Goal: Information Seeking & Learning: Learn about a topic

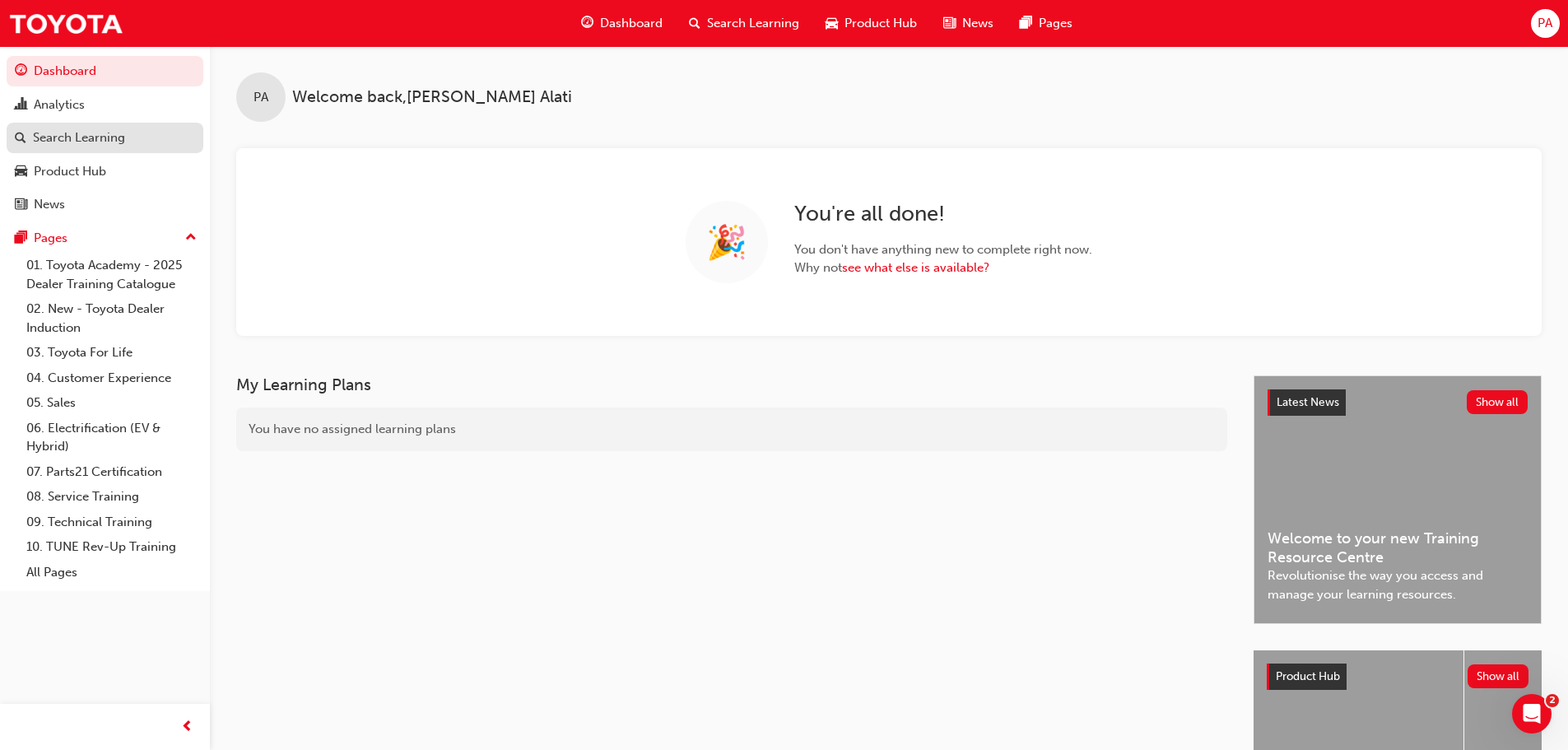
click at [97, 133] on div "Search Learning" at bounding box center [78, 138] width 92 height 19
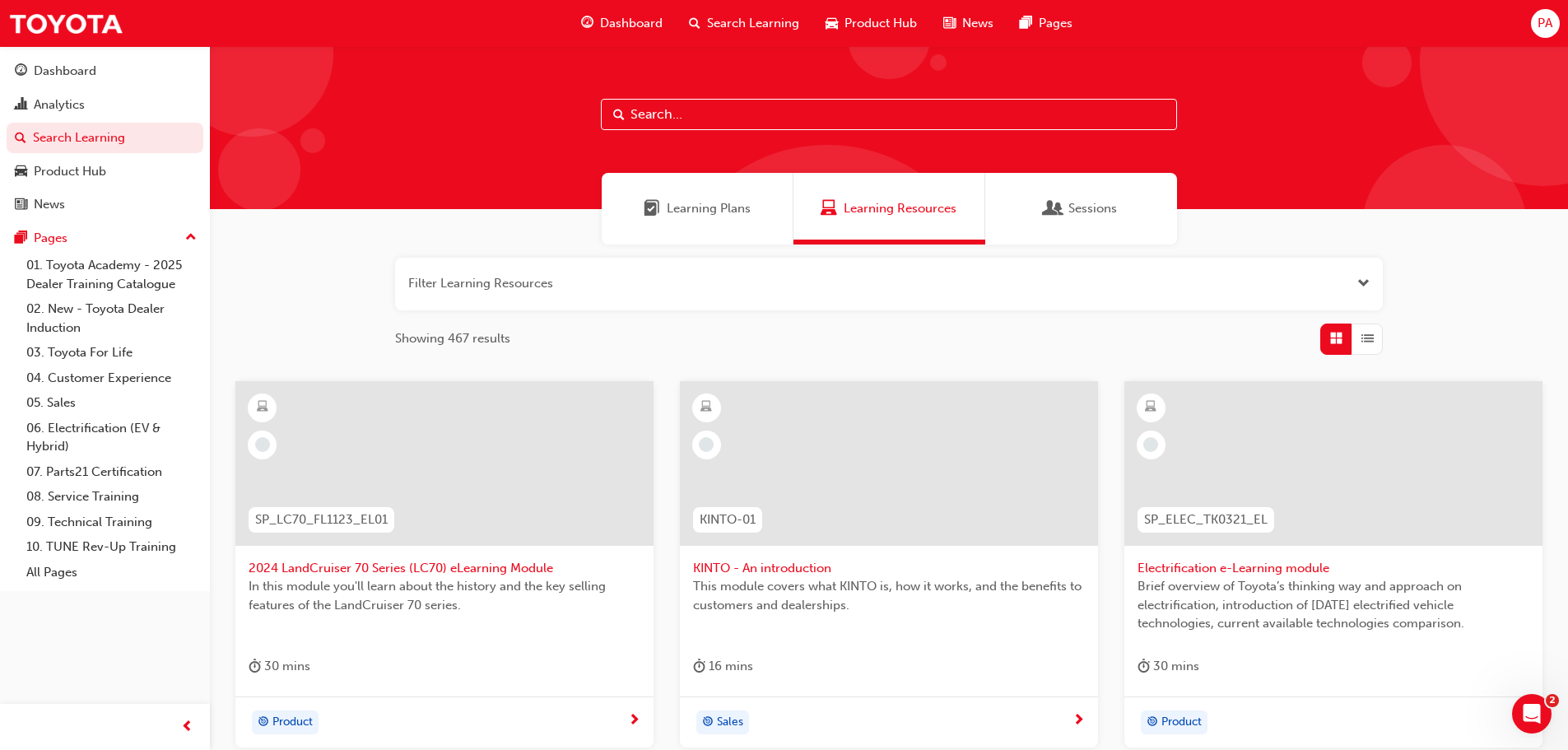
click at [690, 113] on input "text" at bounding box center [888, 114] width 576 height 31
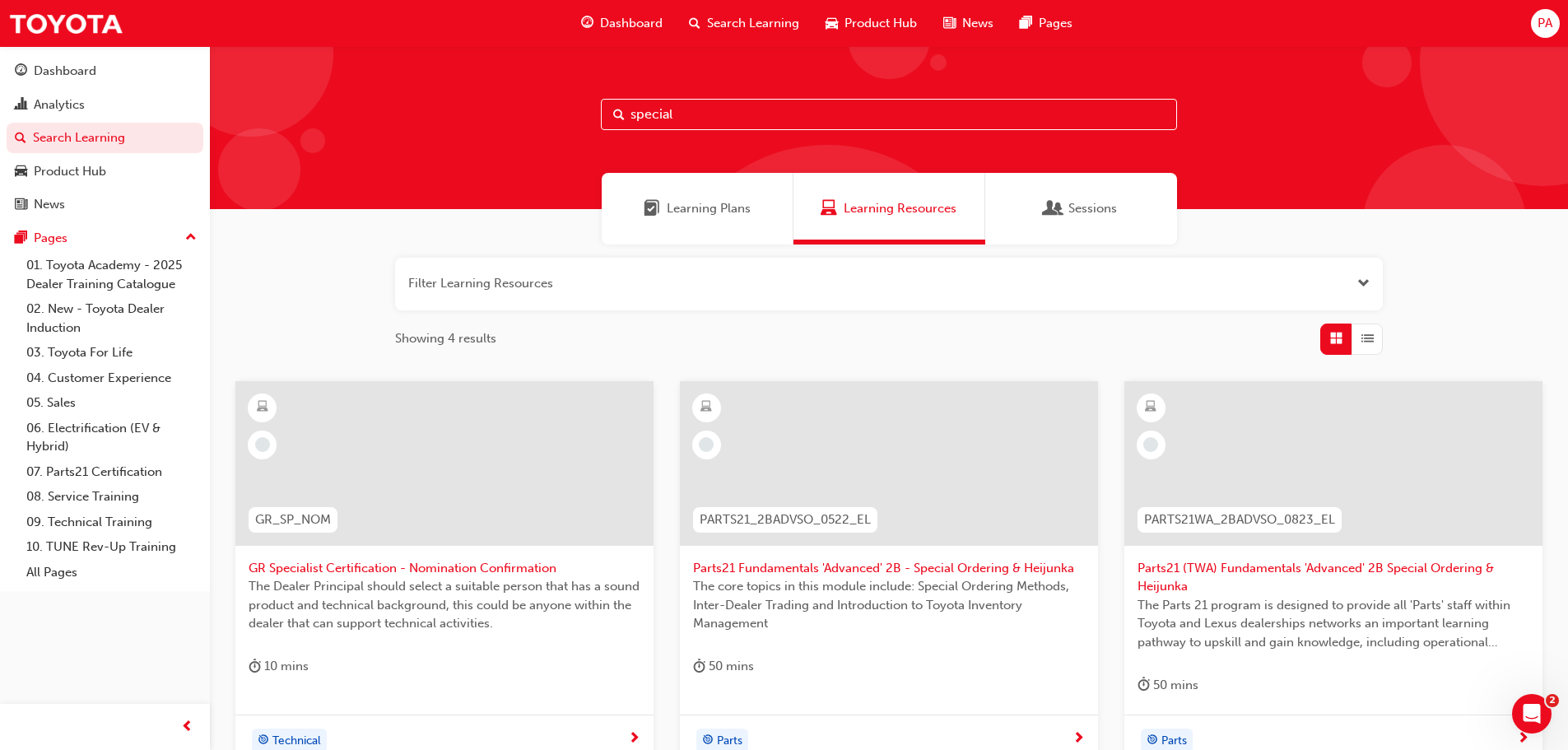
type input "special"
click at [753, 22] on span "Search Learning" at bounding box center [753, 23] width 92 height 19
